Goal: Task Accomplishment & Management: Manage account settings

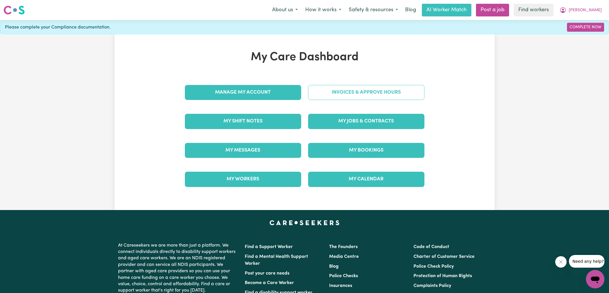
click at [320, 95] on link "Invoices & Approve Hours" at bounding box center [366, 92] width 116 height 15
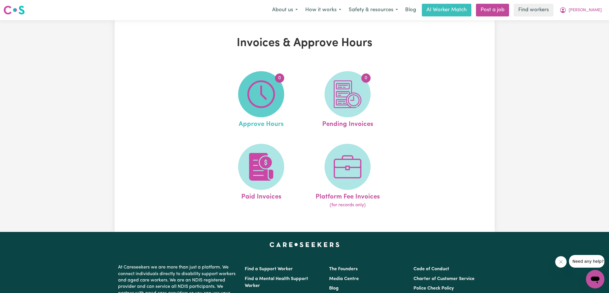
click at [274, 97] on img at bounding box center [261, 94] width 28 height 28
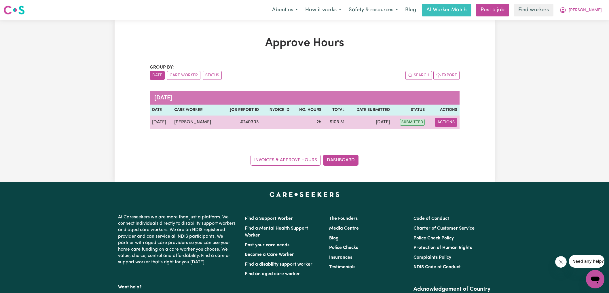
click at [442, 122] on button "Actions" at bounding box center [446, 122] width 22 height 9
drag, startPoint x: 443, startPoint y: 123, endPoint x: 450, endPoint y: 133, distance: 12.5
click at [450, 133] on link "View Job Report" at bounding box center [460, 136] width 49 height 12
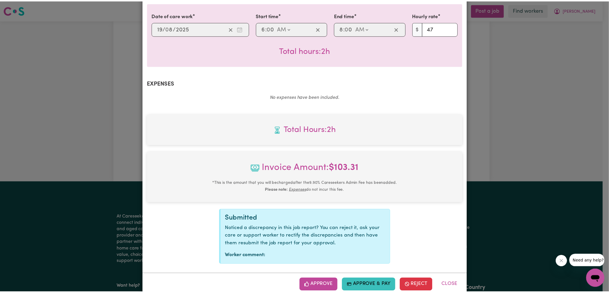
scroll to position [158, 0]
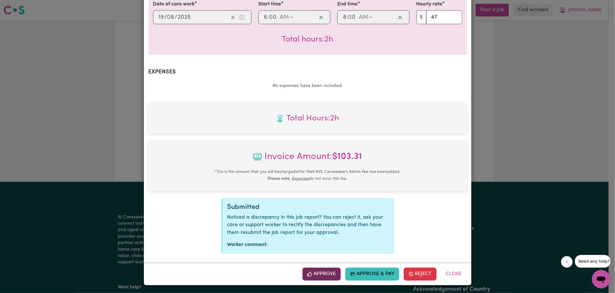
click at [323, 274] on button "Approve" at bounding box center [322, 274] width 39 height 13
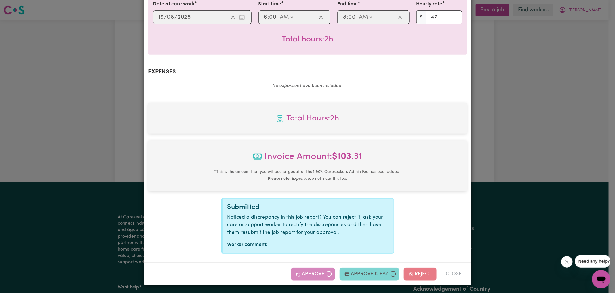
click at [521, 133] on div "Job Report # 240303 - [PERSON_NAME] Summary Job report # 240303 Client name: [P…" at bounding box center [307, 146] width 615 height 293
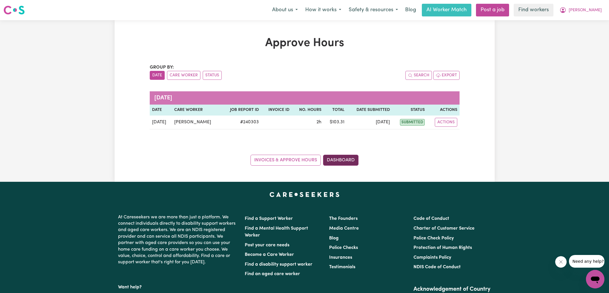
click at [350, 160] on link "Dashboard" at bounding box center [340, 160] width 35 height 11
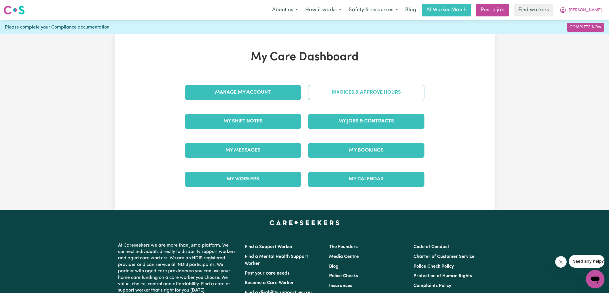
click at [356, 92] on link "Invoices & Approve Hours" at bounding box center [366, 92] width 116 height 15
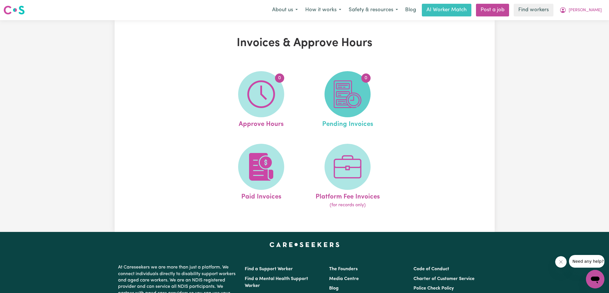
click at [359, 97] on img at bounding box center [348, 94] width 28 height 28
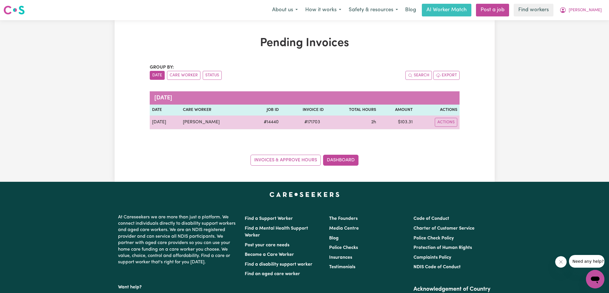
click at [309, 122] on span "# 171703" at bounding box center [312, 122] width 23 height 7
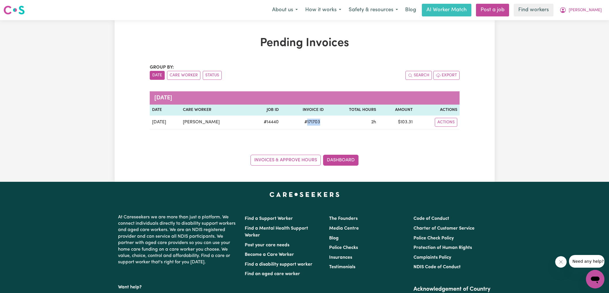
copy span "171703"
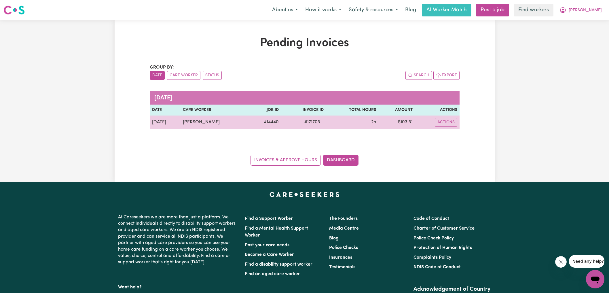
click at [407, 123] on td "$ 103.31" at bounding box center [396, 122] width 37 height 14
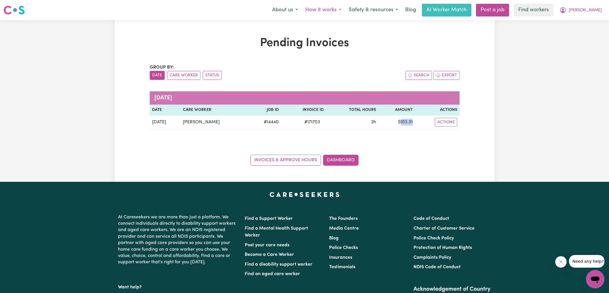
copy td "103.31"
click at [566, 10] on icon "My Account" at bounding box center [563, 10] width 7 height 7
click at [583, 36] on link "Logout" at bounding box center [582, 33] width 45 height 11
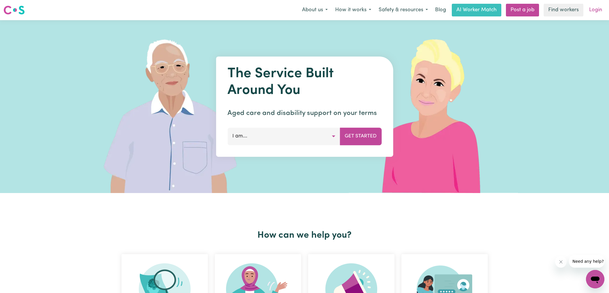
click at [601, 8] on link "Login" at bounding box center [596, 10] width 20 height 13
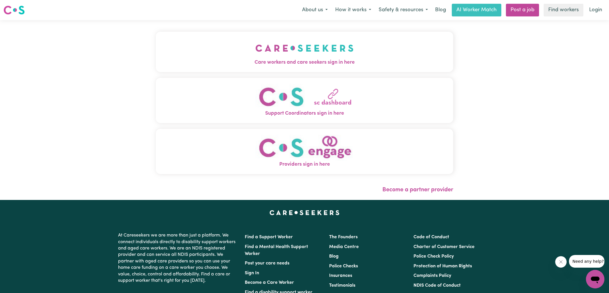
click at [299, 66] on button "Care workers and care seekers sign in here" at bounding box center [305, 52] width 298 height 40
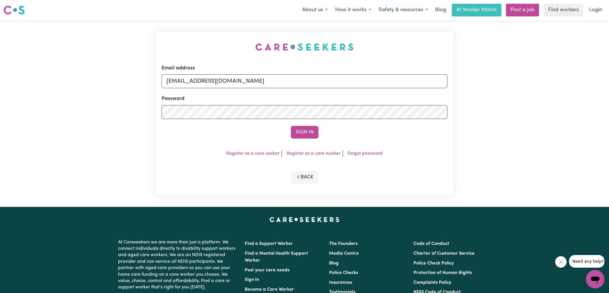
click at [187, 42] on div "Email address [EMAIL_ADDRESS][DOMAIN_NAME] Password Sign In Register as a care …" at bounding box center [304, 113] width 305 height 187
drag, startPoint x: 196, startPoint y: 83, endPoint x: 565, endPoint y: 130, distance: 371.9
click at [565, 130] on div "Email address [EMAIL_ADDRESS][DOMAIN_NAME] Password Sign In Register as a care …" at bounding box center [304, 113] width 609 height 187
type input "[EMAIL_ADDRESS][DOMAIN_NAME]"
click at [291, 126] on button "Sign In" at bounding box center [305, 132] width 28 height 13
